Goal: Check status: Check status

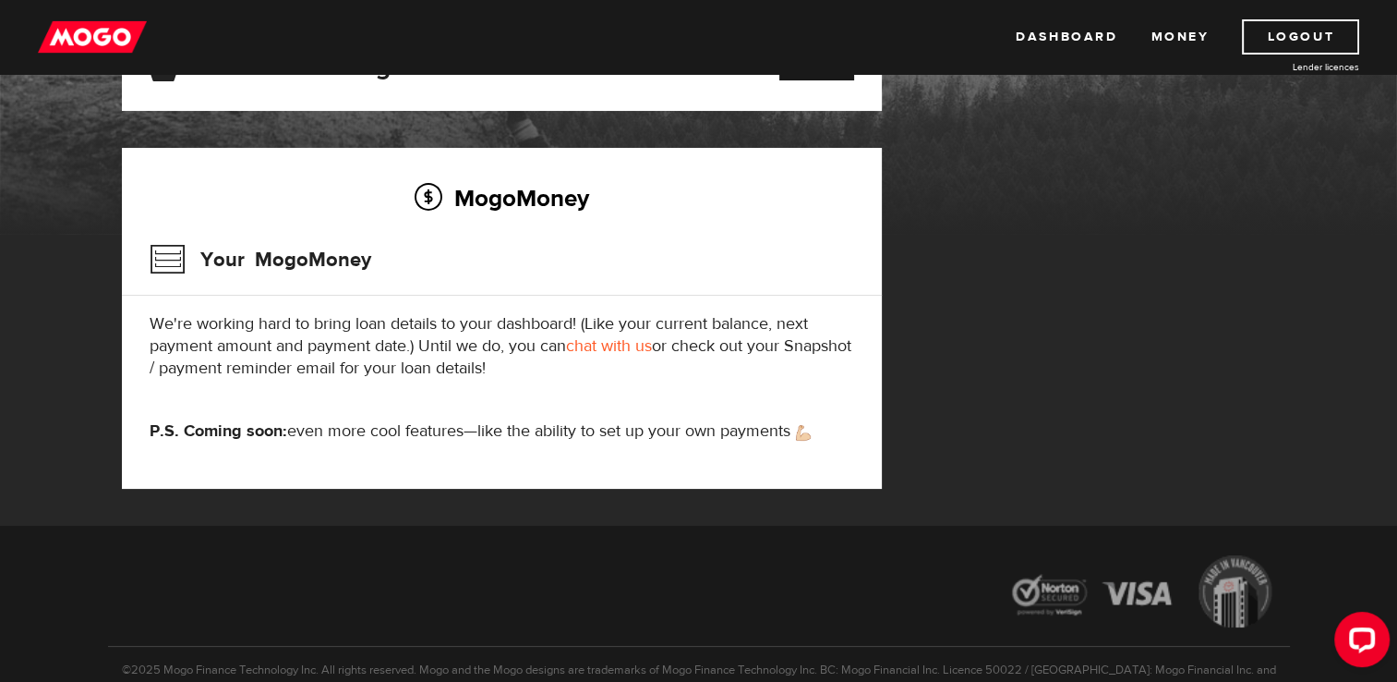
scroll to position [283, 0]
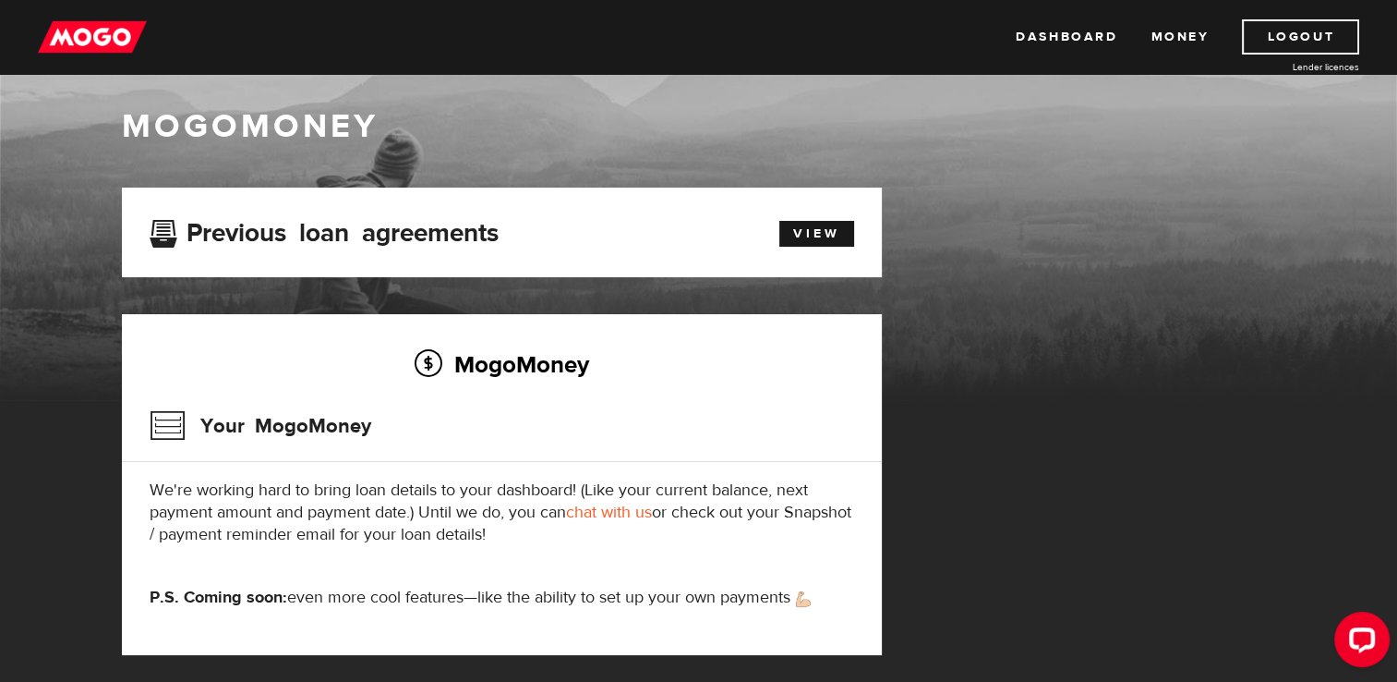
scroll to position [37, 0]
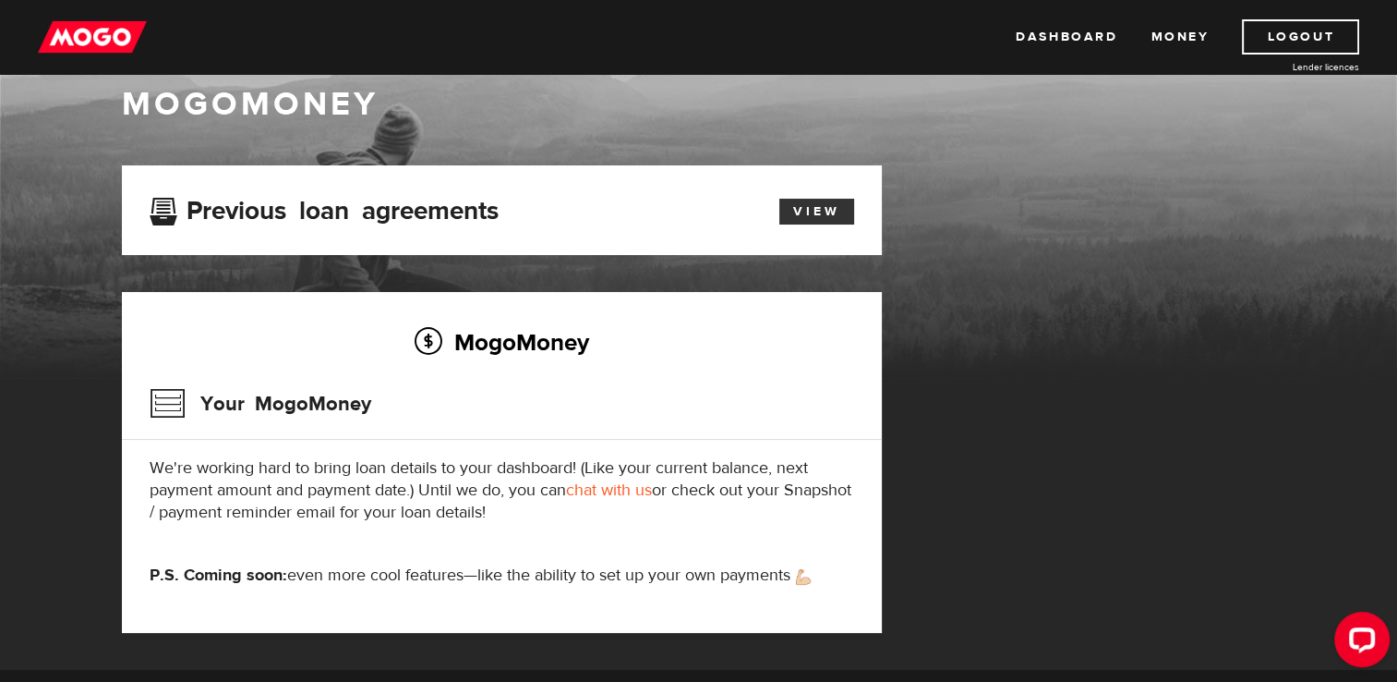
click at [802, 205] on link "View" at bounding box center [816, 212] width 75 height 26
